Goal: Navigation & Orientation: Understand site structure

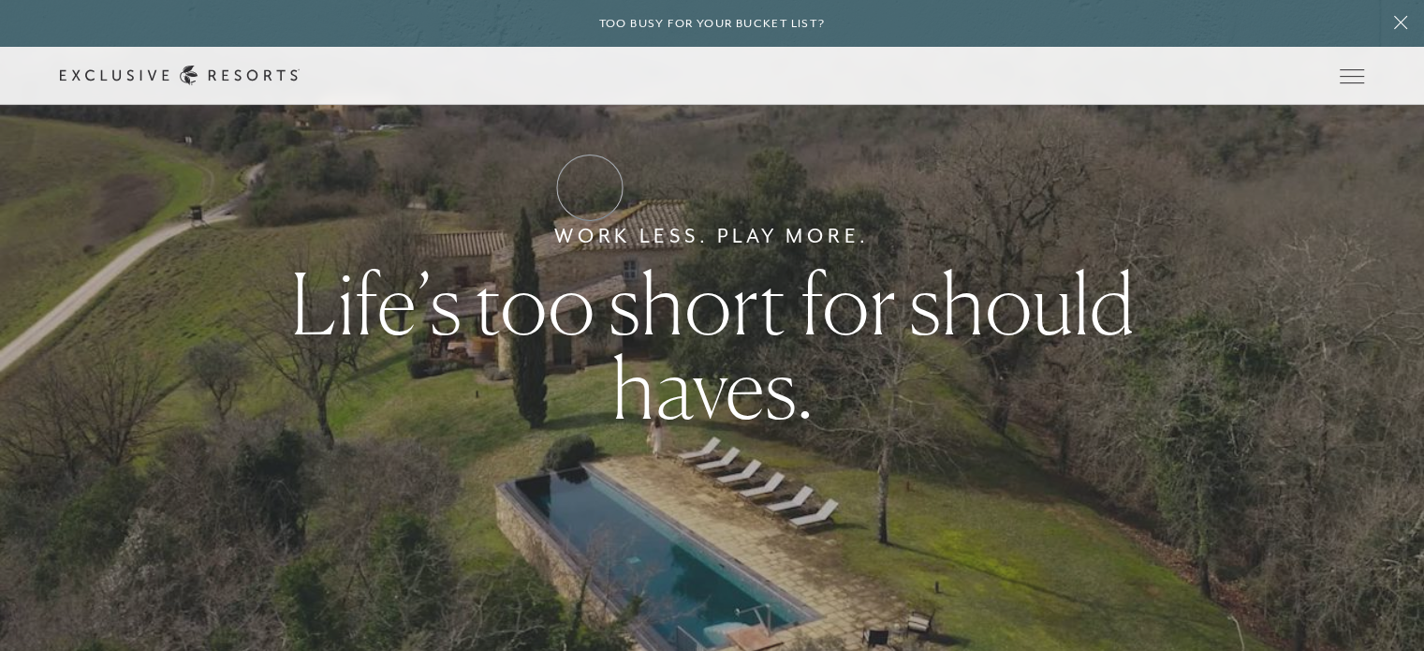
click at [0, 0] on link "Residence Collection" at bounding box center [0, 0] width 0 height 0
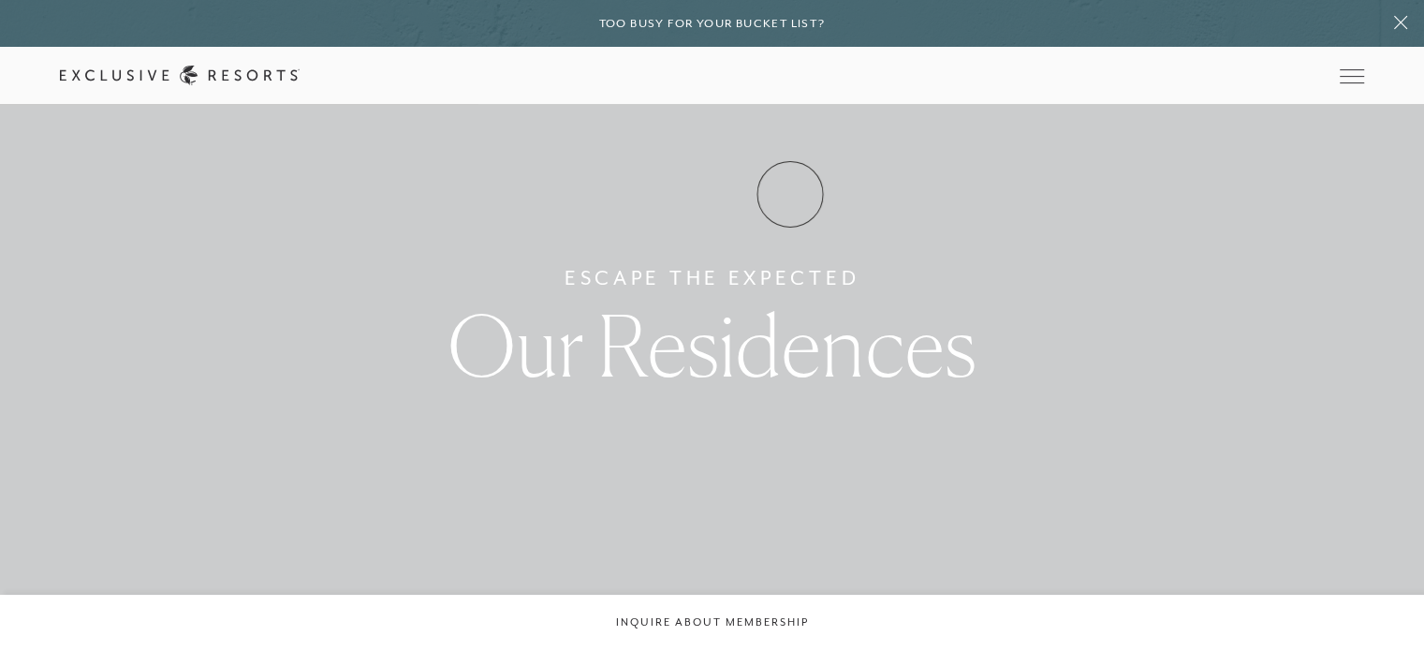
click at [0, 0] on link "Experience Collection" at bounding box center [0, 0] width 0 height 0
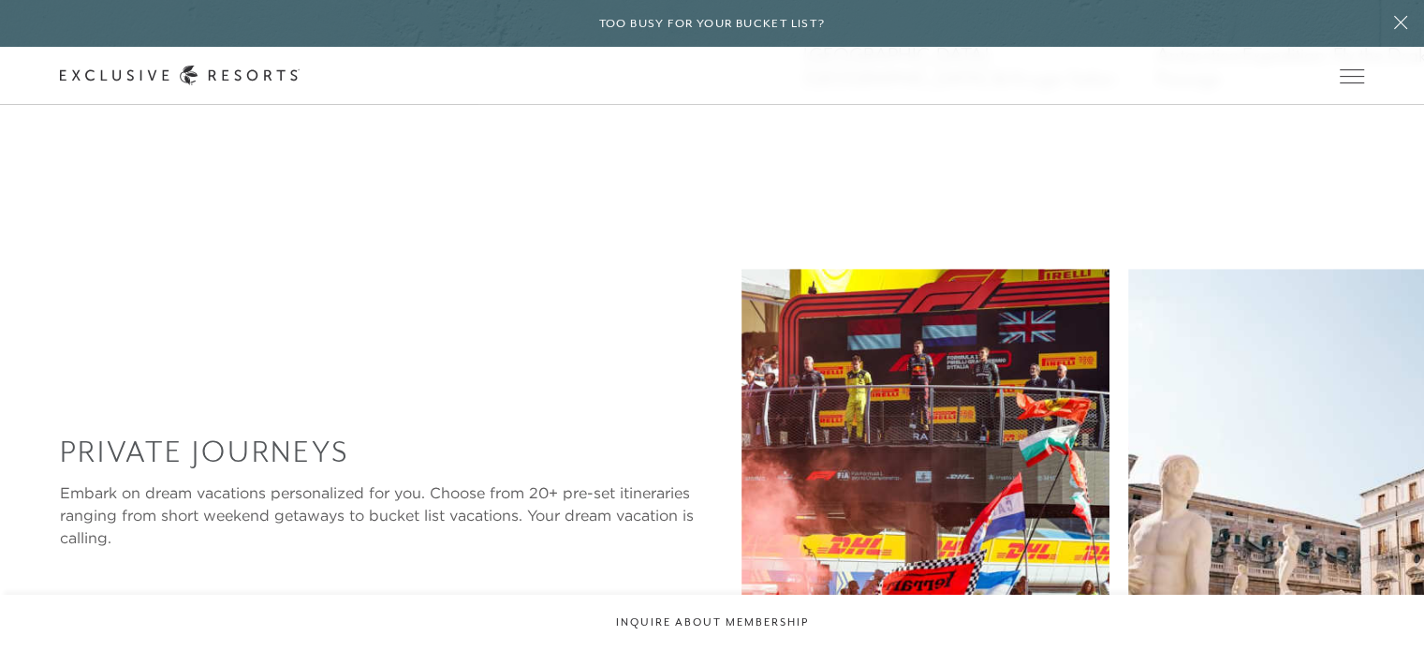
scroll to position [1591, 0]
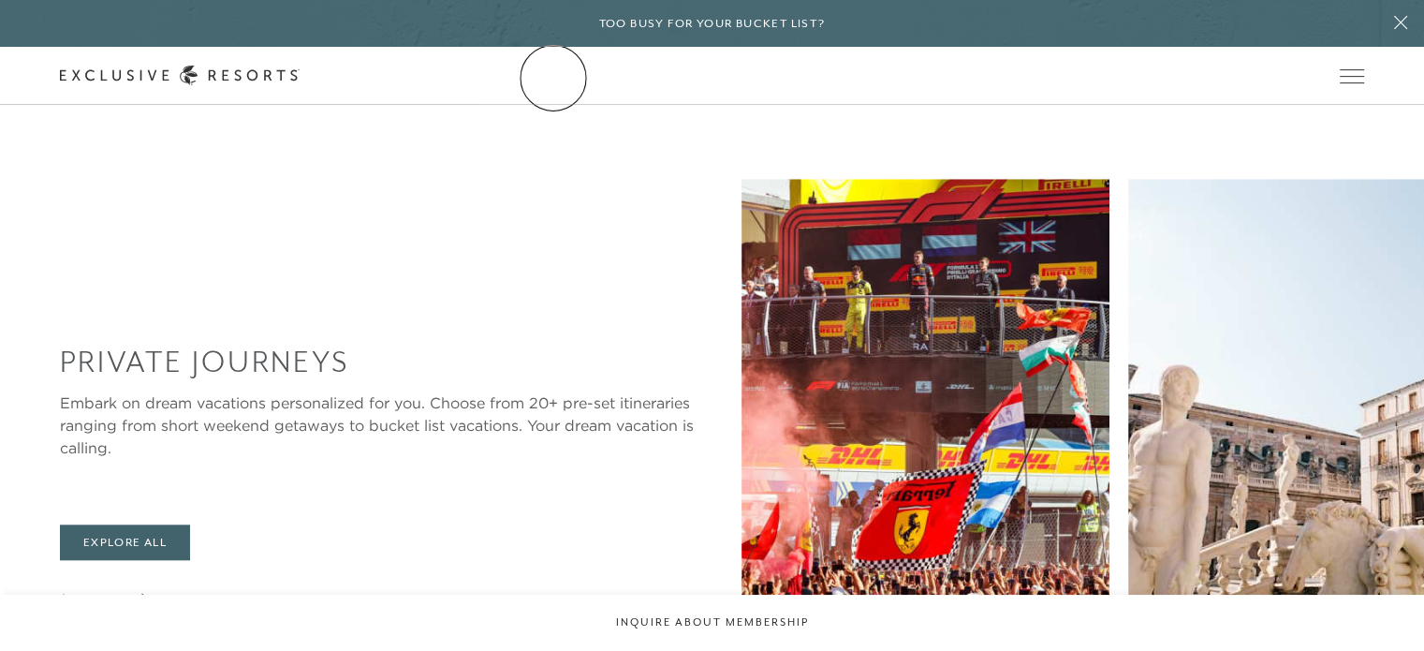
click at [0, 0] on link "The Collection" at bounding box center [0, 0] width 0 height 0
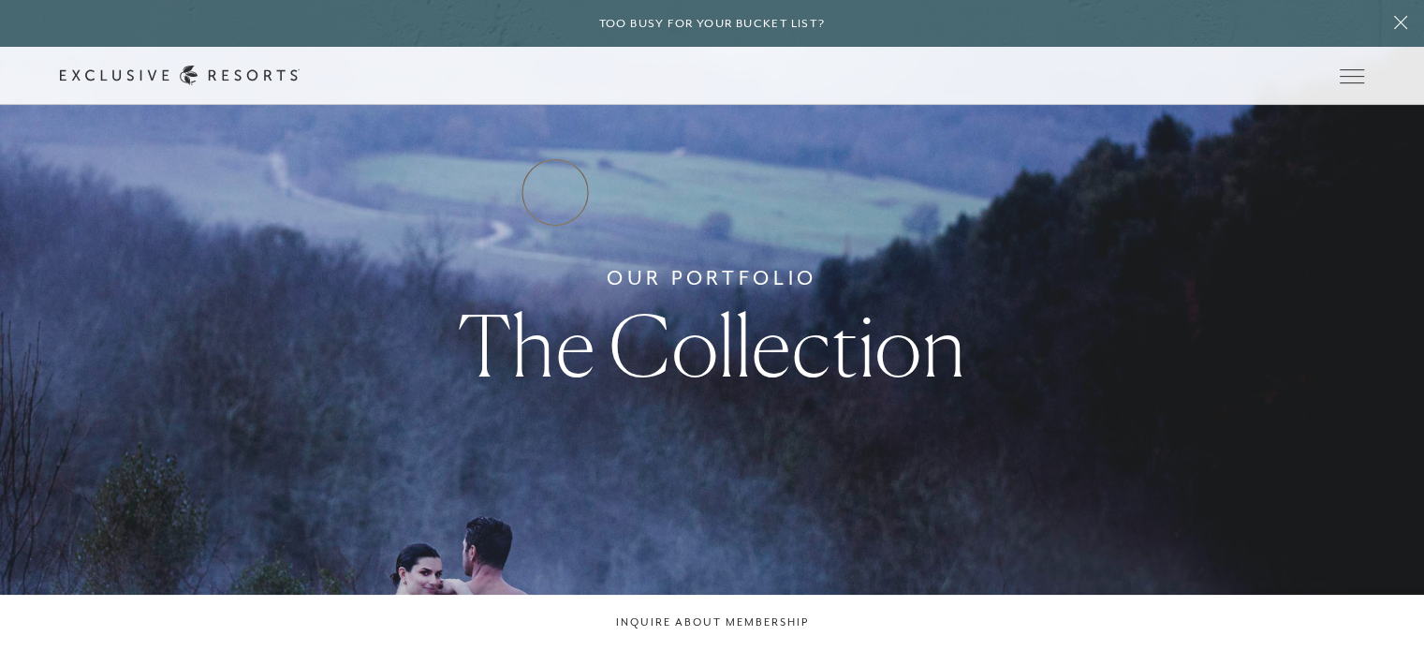
click at [0, 0] on link "Residence Collection" at bounding box center [0, 0] width 0 height 0
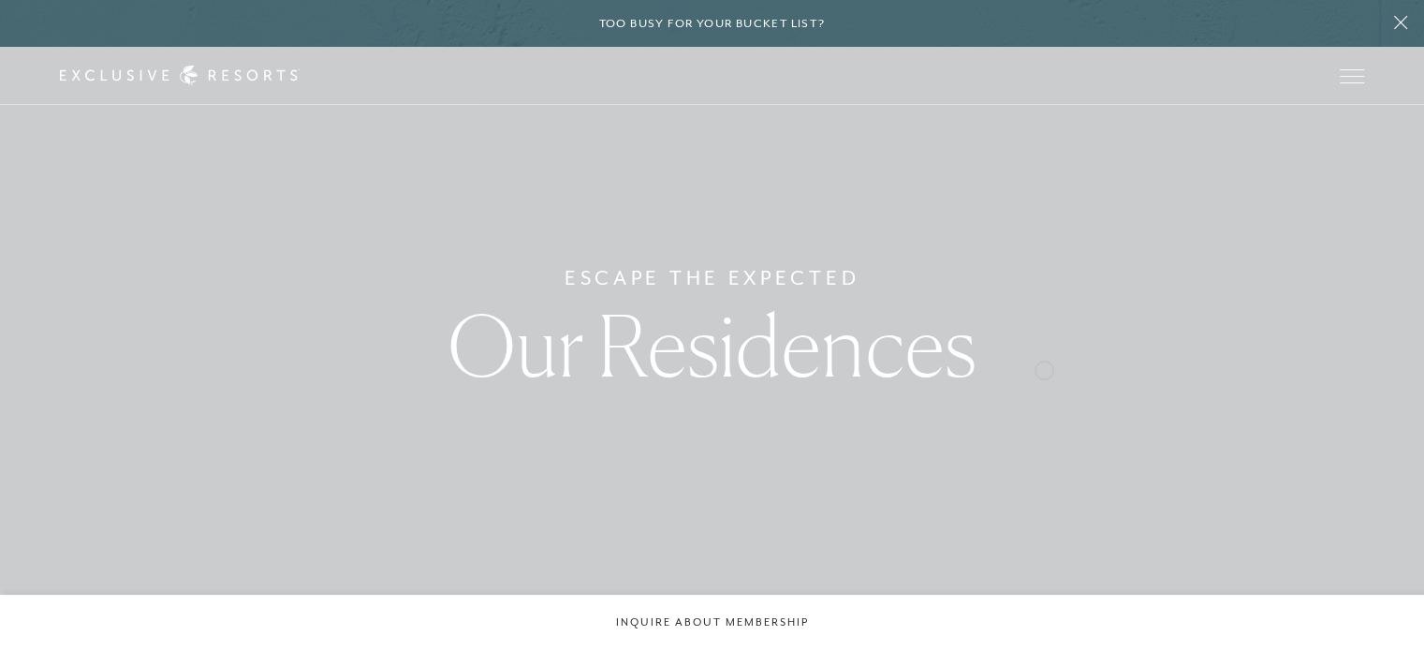
click at [1243, 245] on div "Escape The Expected Our Residences" at bounding box center [712, 325] width 1424 height 651
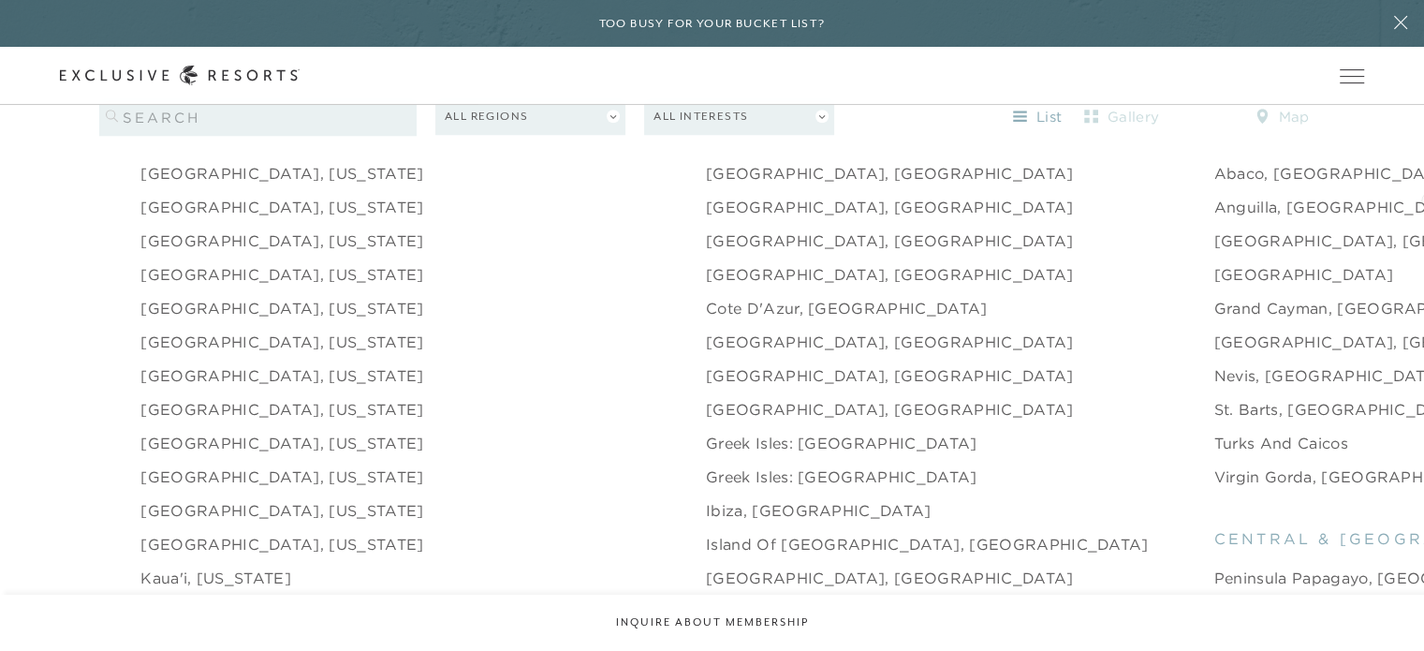
scroll to position [1809, 0]
